Goal: Task Accomplishment & Management: Use online tool/utility

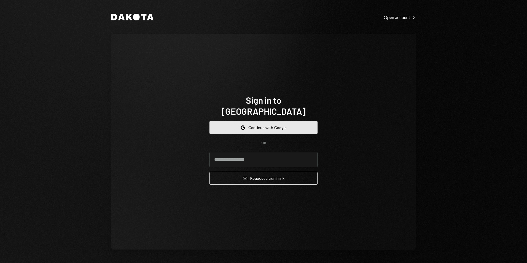
click at [244, 125] on icon "Google" at bounding box center [243, 127] width 4 height 4
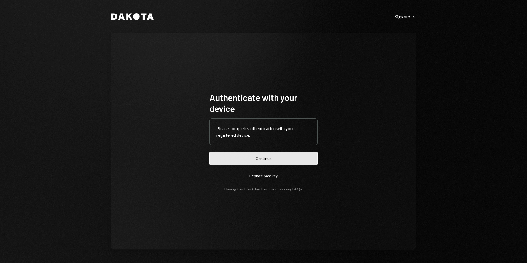
click at [264, 158] on button "Continue" at bounding box center [263, 158] width 108 height 13
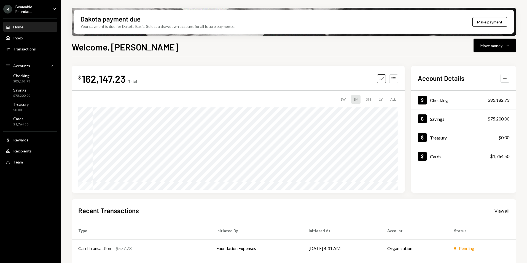
click at [32, 11] on div "Beamable Foundat..." at bounding box center [31, 8] width 33 height 9
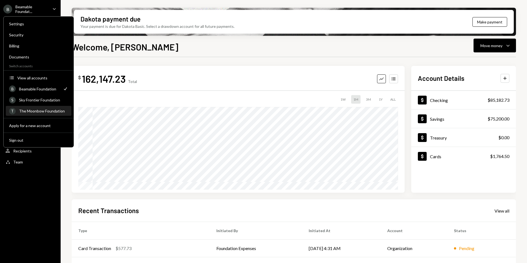
click at [39, 112] on div "The Moonbow Foundation" at bounding box center [43, 111] width 49 height 5
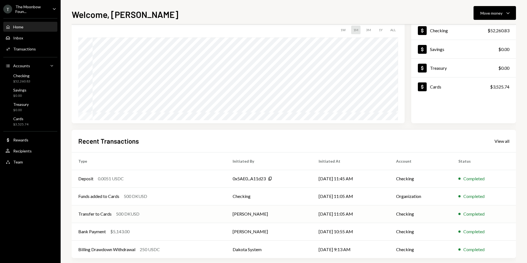
scroll to position [43, 0]
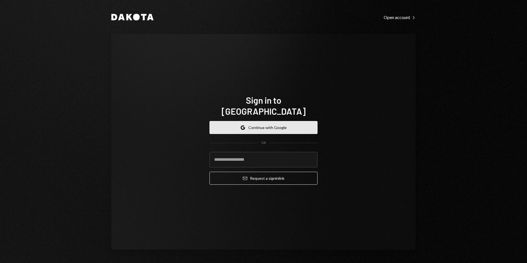
click at [285, 121] on button "Google Continue with Google" at bounding box center [263, 127] width 108 height 13
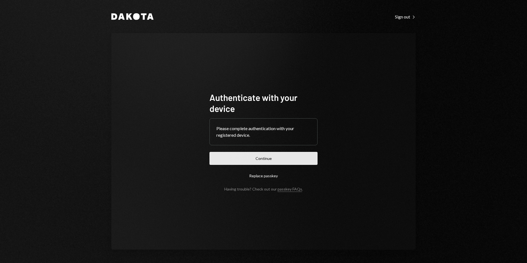
click at [259, 159] on button "Continue" at bounding box center [263, 158] width 108 height 13
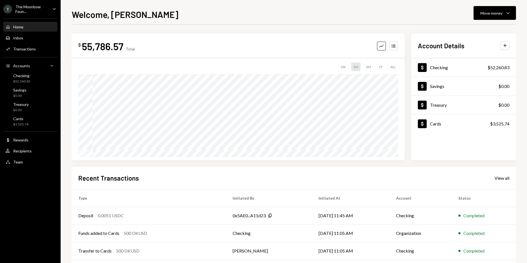
click at [37, 9] on div "The Moonbow Foun..." at bounding box center [31, 8] width 33 height 9
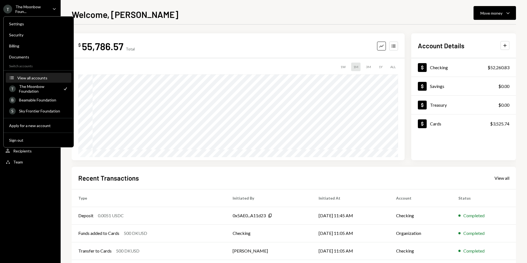
click at [36, 76] on div "View all accounts" at bounding box center [42, 78] width 51 height 5
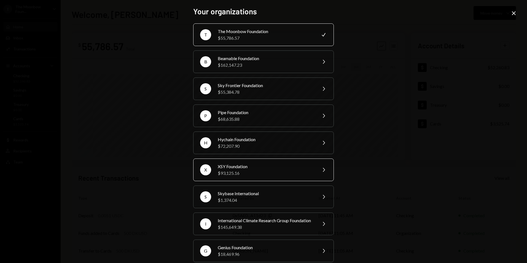
click at [257, 173] on div "$93,125.16" at bounding box center [266, 173] width 96 height 7
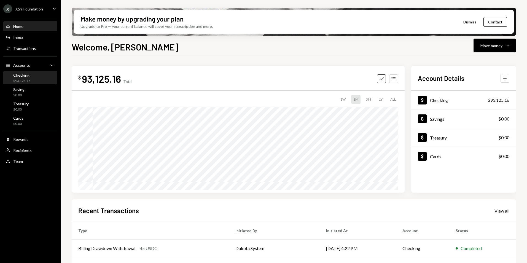
click at [33, 76] on div "Checking $93,125.16" at bounding box center [31, 78] width 50 height 10
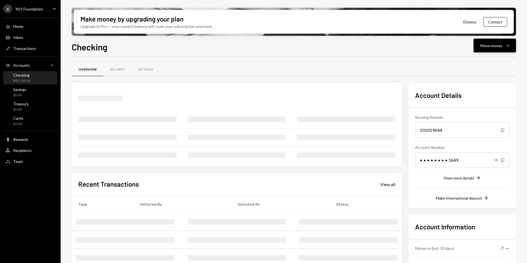
click at [495, 50] on button "Move money Caret Down" at bounding box center [494, 46] width 42 height 14
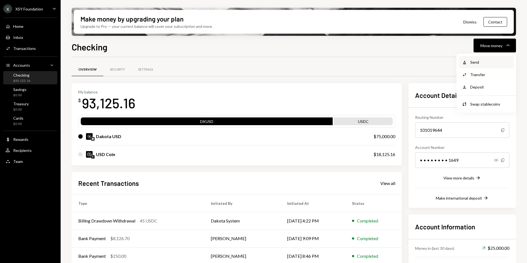
click at [486, 64] on div "Send" at bounding box center [490, 62] width 40 height 6
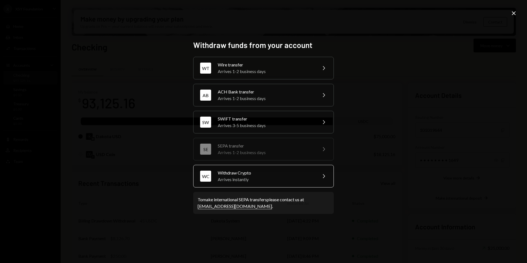
click at [246, 173] on div "Withdraw Crypto" at bounding box center [266, 172] width 96 height 7
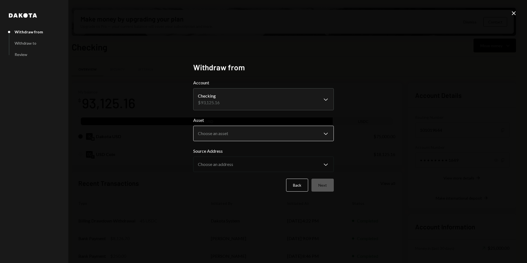
click at [237, 130] on body "X XSY Foundation Caret Down Home Home Inbox Inbox Activities Transactions Accou…" at bounding box center [263, 131] width 527 height 263
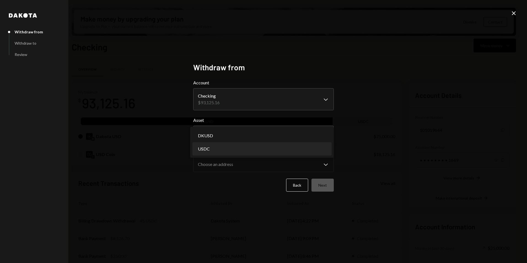
select select "****"
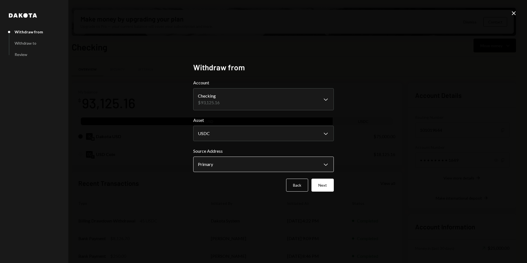
click at [238, 166] on body "X XSY Foundation Caret Down Home Home Inbox Inbox Activities Transactions Accou…" at bounding box center [263, 131] width 527 height 263
click at [298, 191] on button "Back" at bounding box center [297, 185] width 22 height 13
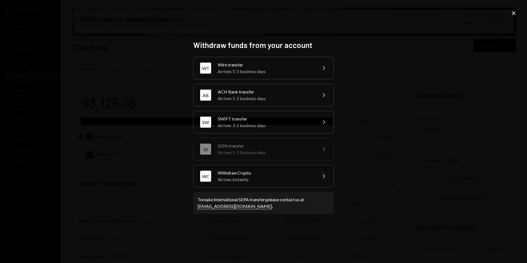
click at [514, 14] on icon at bounding box center [514, 13] width 4 height 4
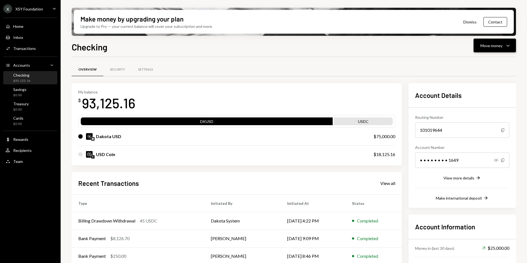
click at [500, 43] on div "Move money" at bounding box center [491, 46] width 22 height 6
click at [484, 102] on div "Swap stablecoins" at bounding box center [490, 104] width 40 height 6
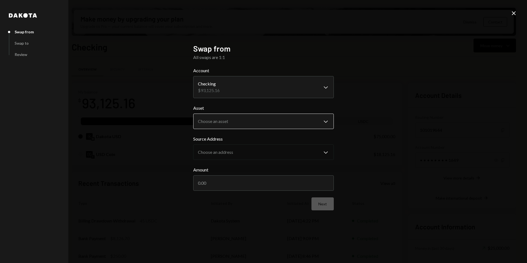
click at [235, 121] on body "X XSY Foundation Caret Down Home Home Inbox Inbox Activities Transactions Accou…" at bounding box center [263, 131] width 527 height 263
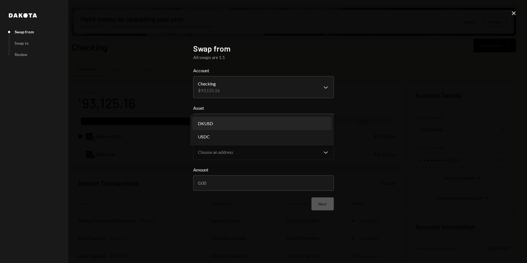
select select "*****"
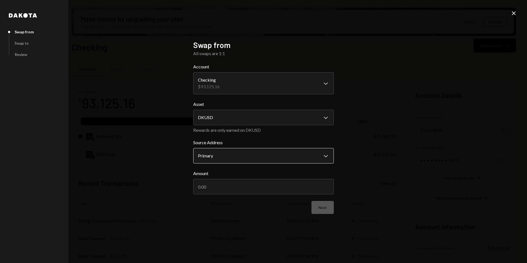
click at [224, 152] on body "X XSY Foundation Caret Down Home Home Inbox Inbox Activities Transactions Accou…" at bounding box center [263, 131] width 527 height 263
click at [218, 186] on input "Amount" at bounding box center [263, 186] width 141 height 15
type input "50000"
click at [227, 200] on form "**********" at bounding box center [263, 138] width 141 height 150
click at [329, 205] on button "Next" at bounding box center [322, 207] width 22 height 13
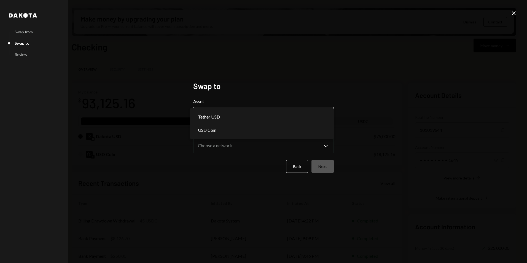
click at [213, 115] on body "X XSY Foundation Caret Down Home Home Inbox Inbox Activities Transactions Accou…" at bounding box center [263, 131] width 527 height 263
select select "****"
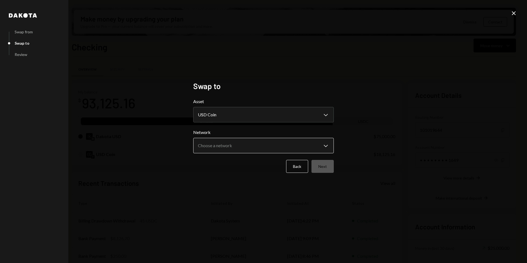
click at [219, 140] on body "X XSY Foundation Caret Down Home Home Inbox Inbox Activities Transactions Accou…" at bounding box center [263, 131] width 527 height 263
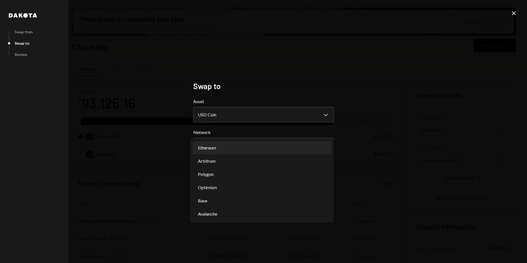
select select "**********"
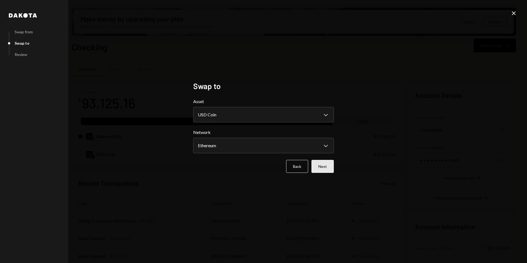
click at [330, 171] on button "Next" at bounding box center [322, 166] width 22 height 13
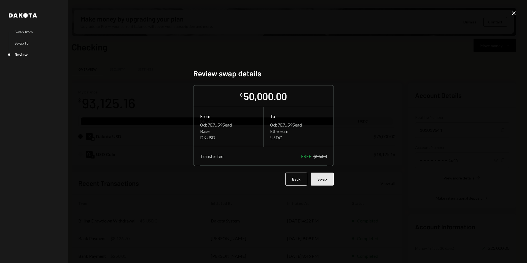
click at [327, 177] on button "Swap" at bounding box center [322, 179] width 23 height 13
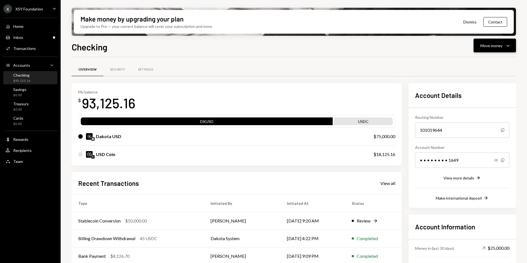
click at [494, 42] on div "Move money Caret Down" at bounding box center [494, 45] width 29 height 7
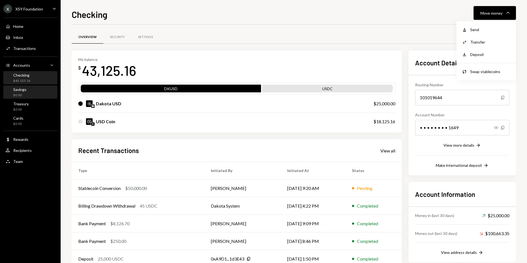
click at [25, 87] on div "Savings $0.00" at bounding box center [31, 92] width 50 height 13
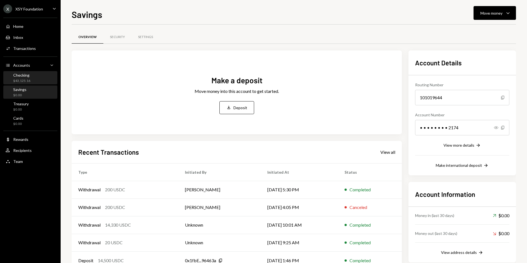
click at [30, 83] on div "Checking $43,125.16" at bounding box center [31, 78] width 50 height 13
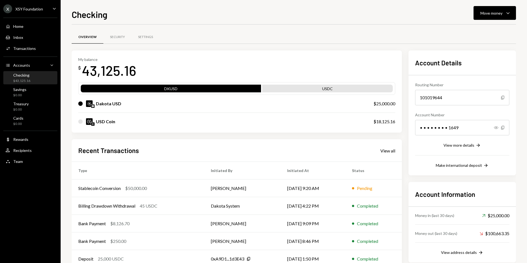
click at [35, 85] on div "Home Home Inbox Inbox Activities Transactions Accounts Accounts Caret Down Chec…" at bounding box center [30, 90] width 61 height 153
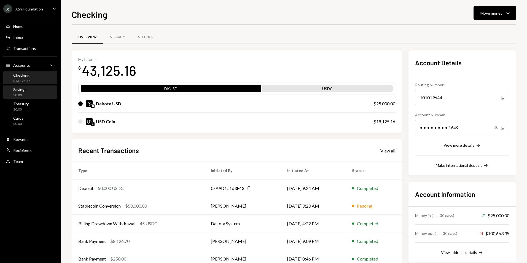
click at [38, 91] on div "Savings $0.00" at bounding box center [31, 92] width 50 height 10
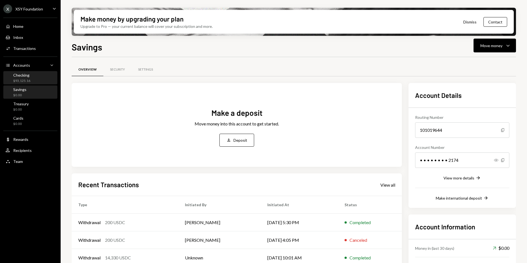
click at [39, 78] on div "Checking $93,125.16" at bounding box center [31, 78] width 50 height 10
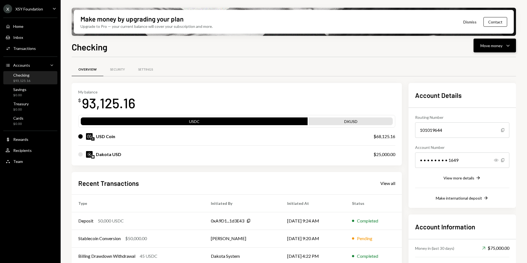
click at [502, 45] on div "Move money" at bounding box center [491, 46] width 22 height 6
click at [481, 60] on div "Send" at bounding box center [490, 62] width 40 height 6
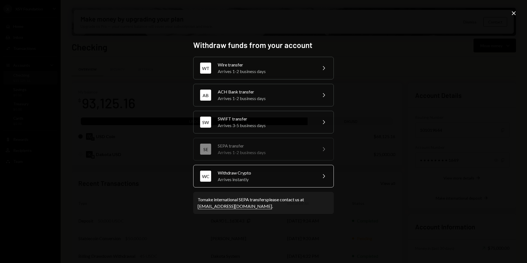
click at [260, 179] on div "Arrives instantly" at bounding box center [266, 179] width 96 height 7
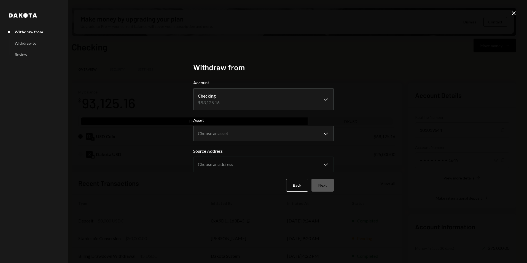
click at [241, 143] on form "**********" at bounding box center [263, 135] width 141 height 112
click at [240, 134] on body "X XSY Foundation Caret Down Home Home Inbox Inbox Activities Transactions Accou…" at bounding box center [263, 131] width 527 height 263
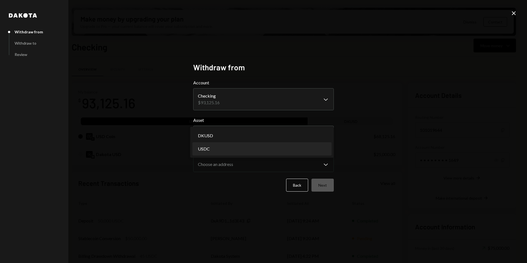
select select "****"
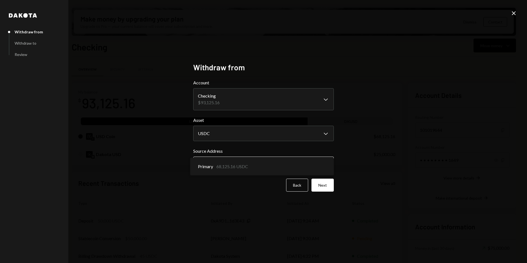
click at [238, 161] on body "X XSY Foundation Caret Down Home Home Inbox Inbox Activities Transactions Accou…" at bounding box center [263, 131] width 527 height 263
click at [323, 184] on button "Next" at bounding box center [322, 185] width 22 height 13
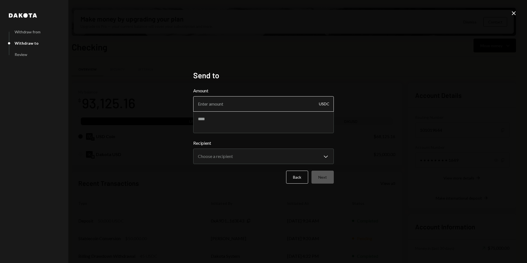
click at [213, 101] on input "Amount" at bounding box center [263, 103] width 141 height 15
type input "30900"
type textarea "**********"
click at [222, 157] on body "X XSY Foundation Caret Down Home Home Inbox Inbox Activities Transactions Accou…" at bounding box center [263, 131] width 527 height 263
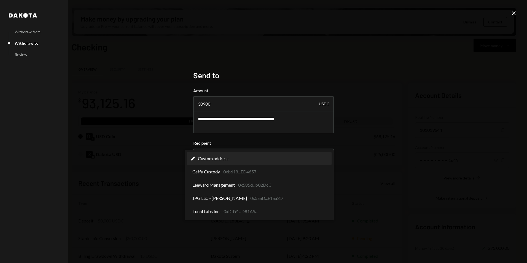
select select "**********"
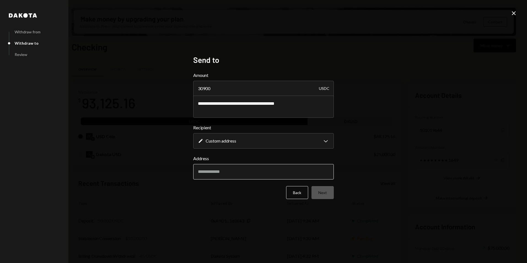
click at [236, 166] on input "Address" at bounding box center [263, 171] width 141 height 15
paste input "**********"
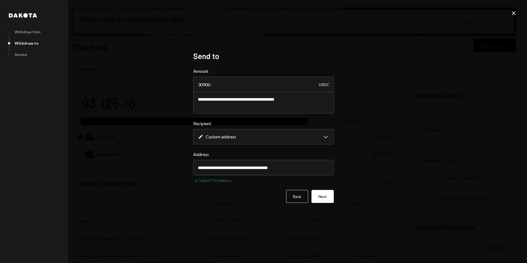
type input "**********"
click at [226, 201] on div "Back Next" at bounding box center [263, 196] width 141 height 13
click at [322, 197] on button "Next" at bounding box center [322, 196] width 22 height 13
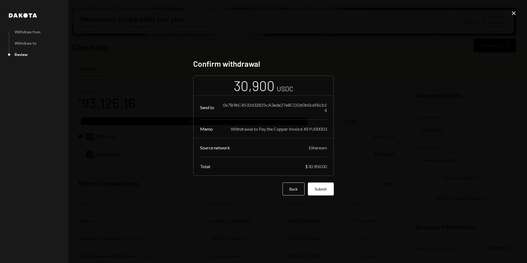
click at [319, 187] on button "Submit" at bounding box center [321, 188] width 26 height 13
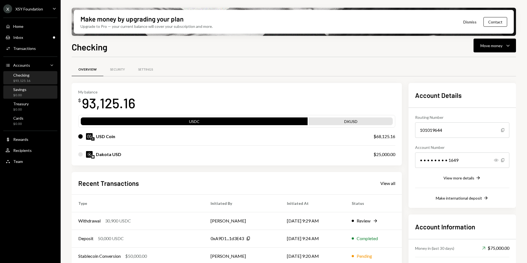
click at [38, 96] on div "Savings $0.00" at bounding box center [31, 92] width 50 height 10
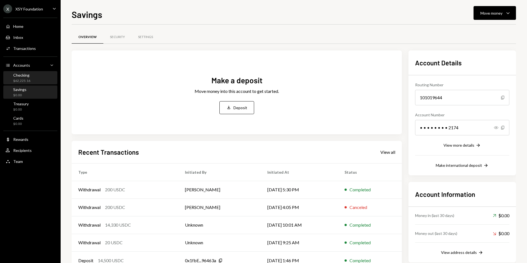
click at [37, 82] on div "Checking $62,225.16" at bounding box center [31, 78] width 50 height 10
